Goal: Information Seeking & Learning: Understand process/instructions

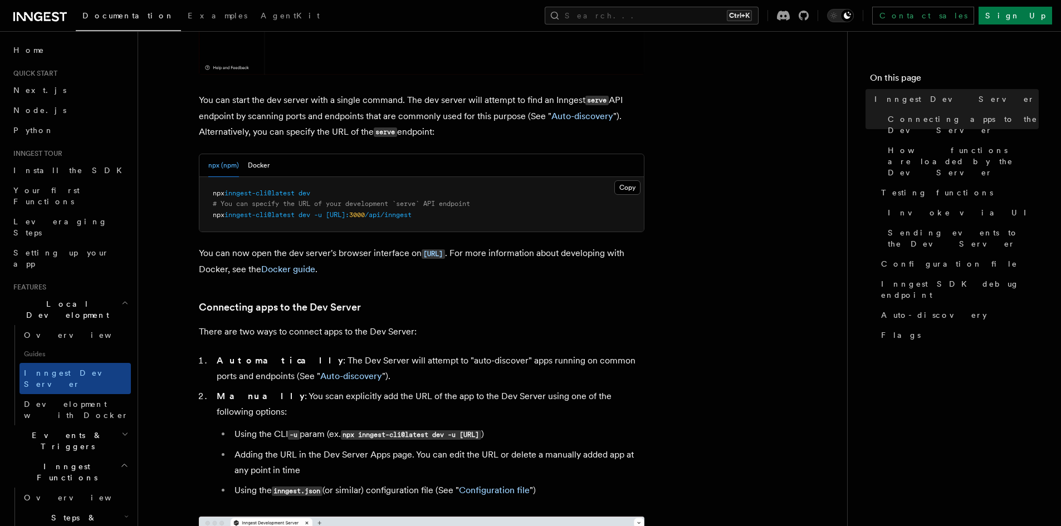
scroll to position [334, 0]
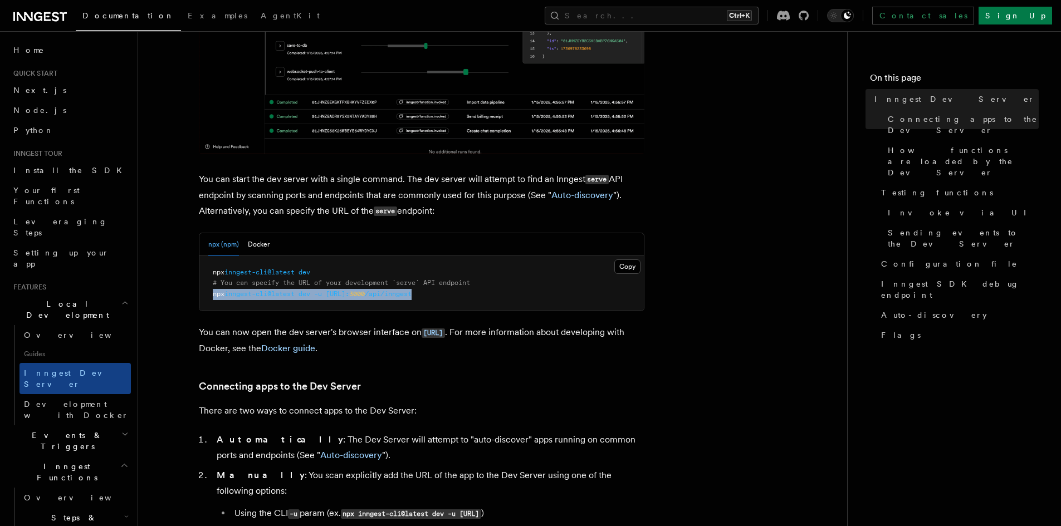
drag, startPoint x: 474, startPoint y: 295, endPoint x: 198, endPoint y: 294, distance: 275.2
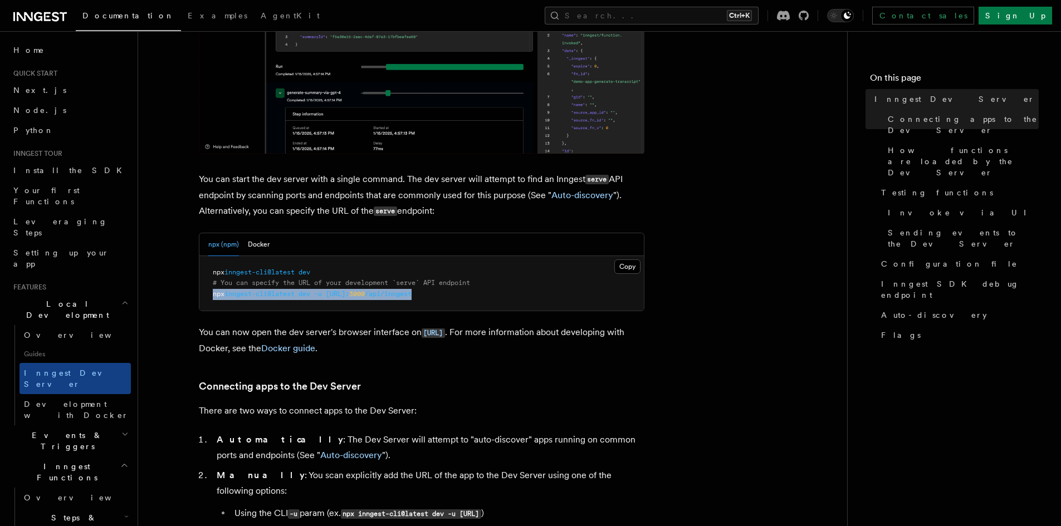
click at [199, 294] on div "npx (npm) Docker Copy Copied npx inngest-cli@latest dev # You can specify the U…" at bounding box center [422, 272] width 446 height 79
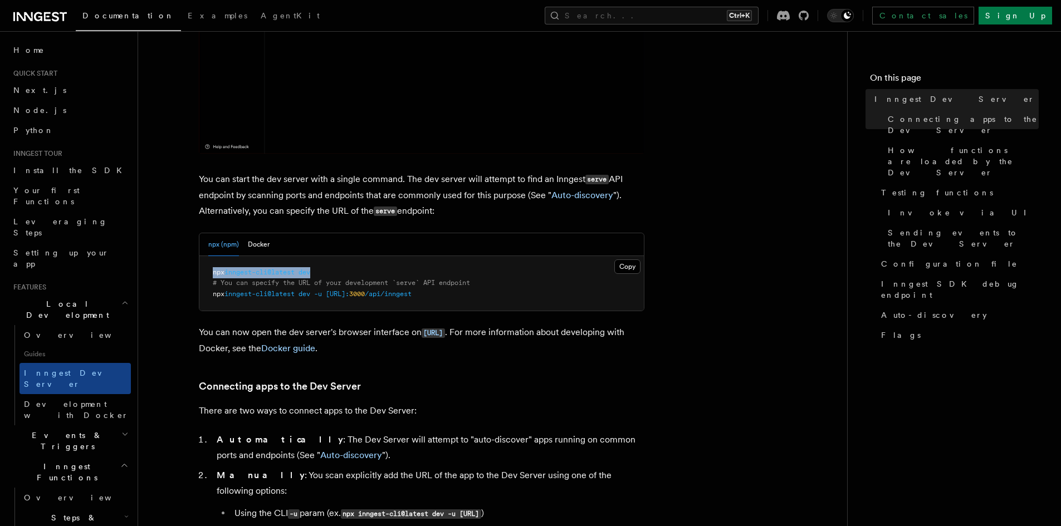
drag, startPoint x: 329, startPoint y: 272, endPoint x: 182, endPoint y: 275, distance: 146.5
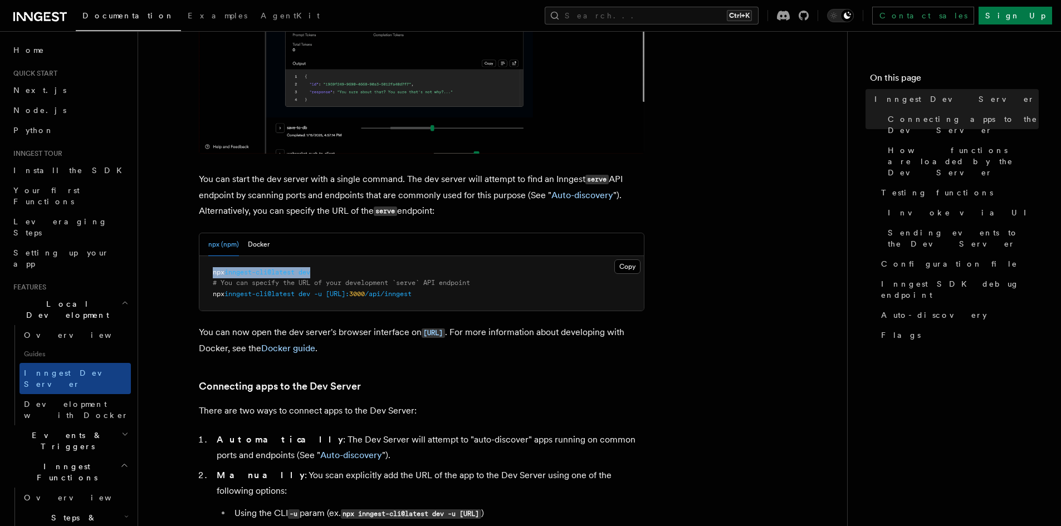
copy span "npx inngest-cli@latest dev"
